Goal: Information Seeking & Learning: Compare options

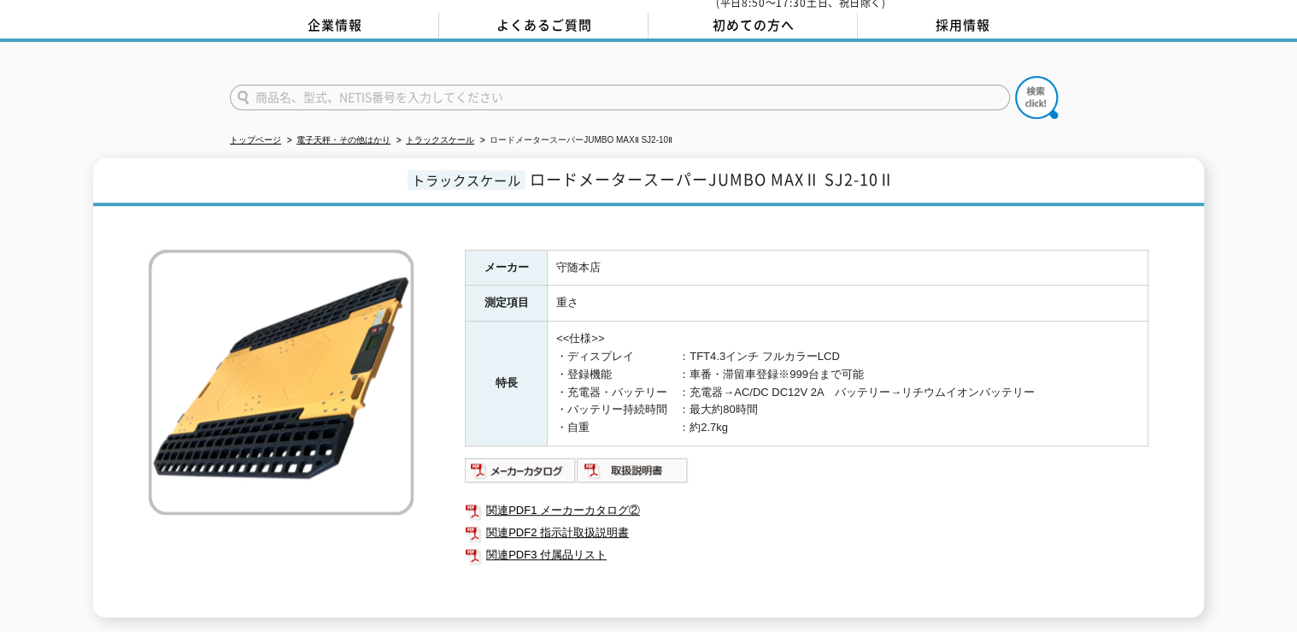
scroll to position [137, 0]
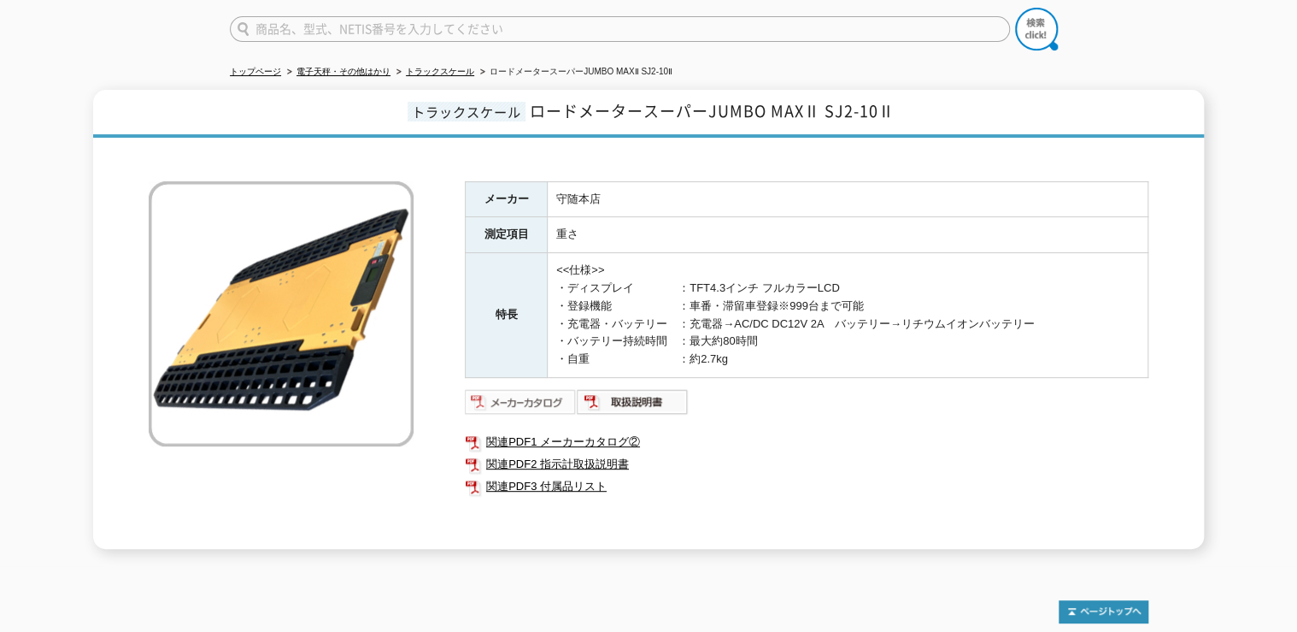
click at [520, 389] on img at bounding box center [521, 401] width 112 height 27
